Goal: Task Accomplishment & Management: Use online tool/utility

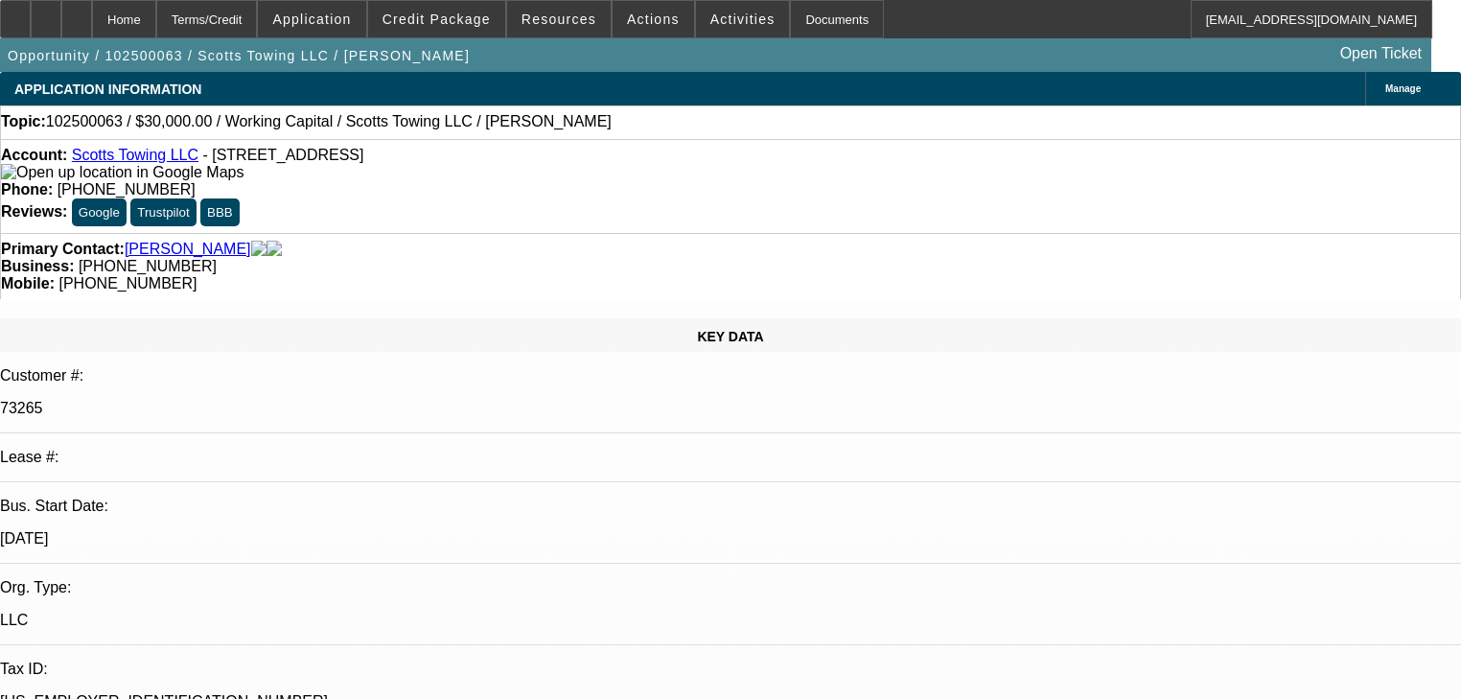
select select "0"
select select "1"
select select "2"
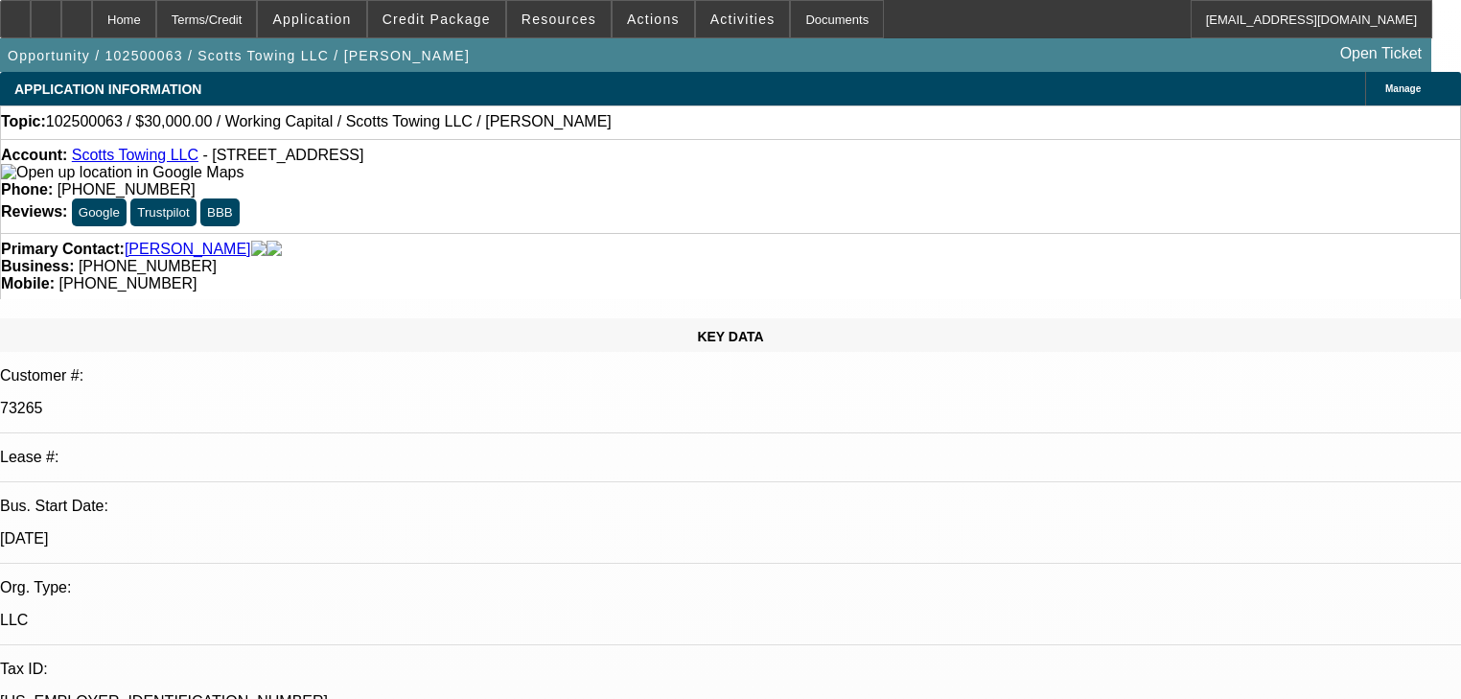
select select "6"
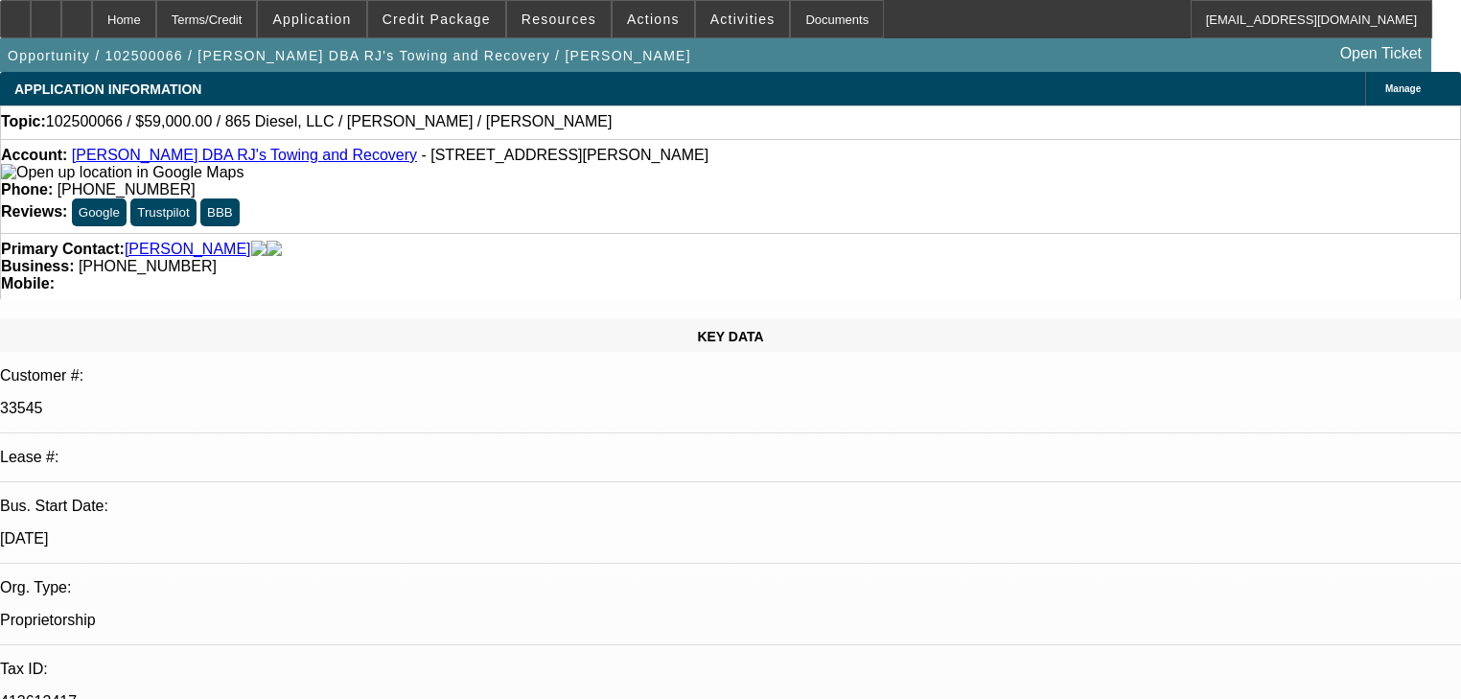
select select "0"
select select "2"
select select "0.1"
select select "4"
